Goal: Information Seeking & Learning: Learn about a topic

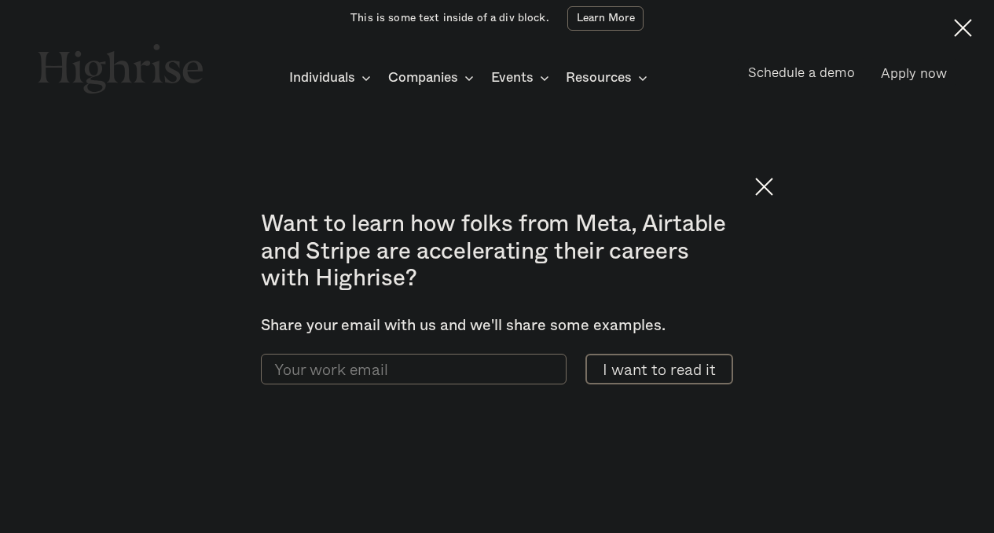
click at [957, 28] on img at bounding box center [963, 28] width 18 height 18
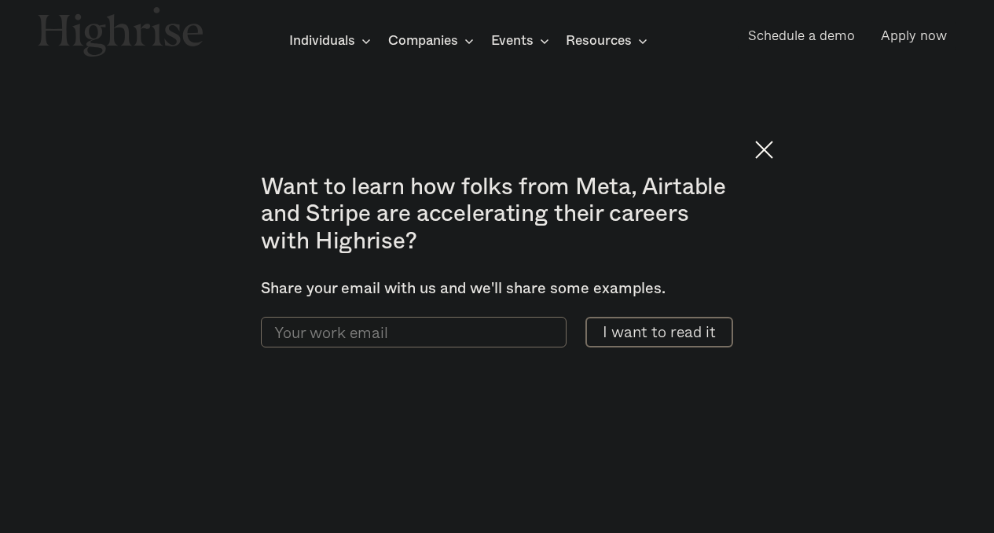
click at [774, 152] on img at bounding box center [764, 150] width 18 height 18
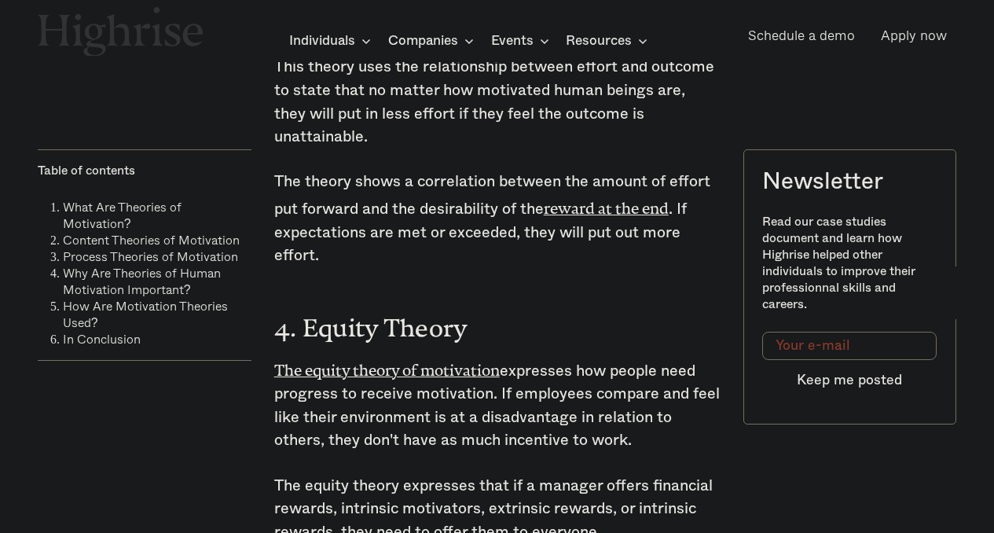
scroll to position [7096, 0]
drag, startPoint x: 383, startPoint y: 192, endPoint x: 471, endPoint y: 186, distance: 88.3
click at [471, 307] on h3 "4. Equity Theory" at bounding box center [497, 326] width 446 height 38
click at [487, 307] on h3 "4. Equity Theory" at bounding box center [497, 326] width 446 height 38
drag, startPoint x: 389, startPoint y: 194, endPoint x: 483, endPoint y: 189, distance: 93.7
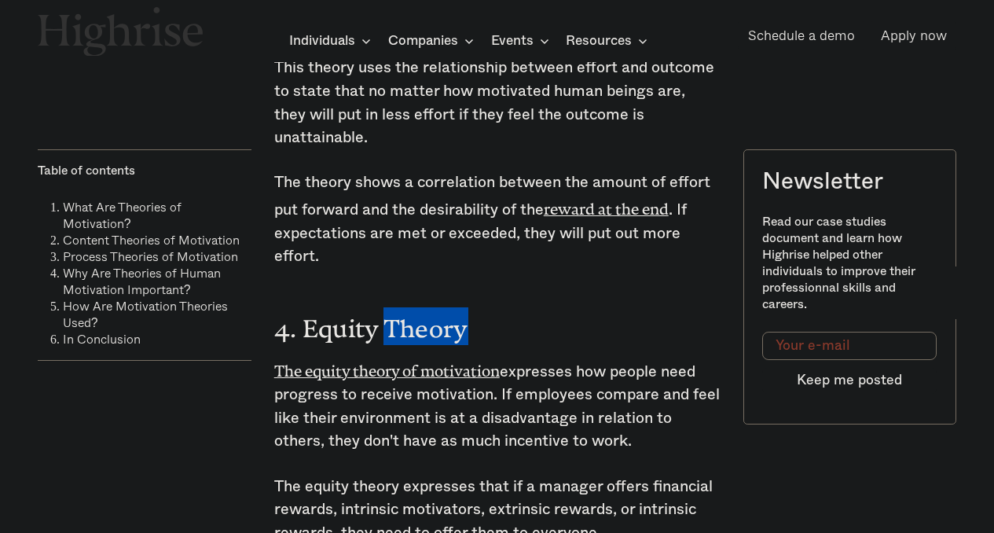
click at [483, 307] on h3 "4. Equity Theory" at bounding box center [497, 326] width 446 height 38
drag, startPoint x: 702, startPoint y: 232, endPoint x: 671, endPoint y: 234, distance: 30.7
click at [671, 357] on p "The equity theory of motivation expresses how people need progress to receive m…" at bounding box center [497, 405] width 446 height 97
click at [619, 357] on p "The equity theory of motivation expresses how people need progress to receive m…" at bounding box center [497, 405] width 446 height 97
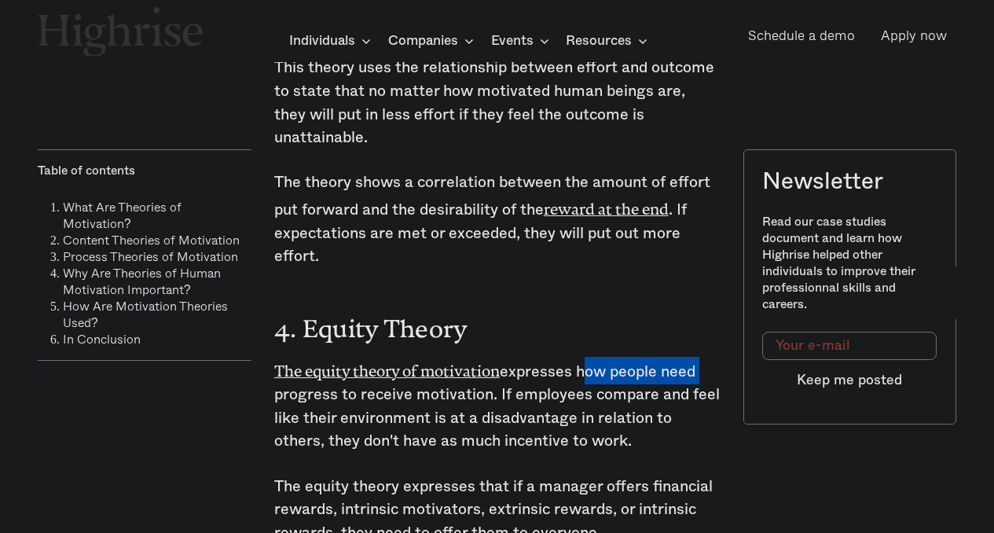
drag, startPoint x: 582, startPoint y: 233, endPoint x: 707, endPoint y: 236, distance: 125.8
click at [707, 357] on p "The equity theory of motivation expresses how people need progress to receive m…" at bounding box center [497, 405] width 446 height 97
click at [682, 357] on p "The equity theory of motivation expresses how people need progress to receive m…" at bounding box center [497, 405] width 446 height 97
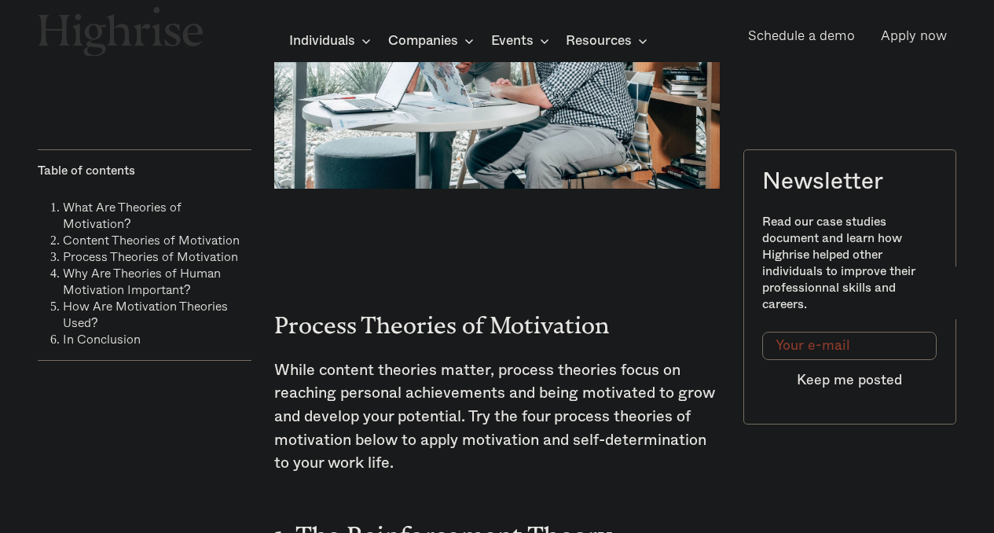
scroll to position [5630, 0]
